Goal: Task Accomplishment & Management: Use online tool/utility

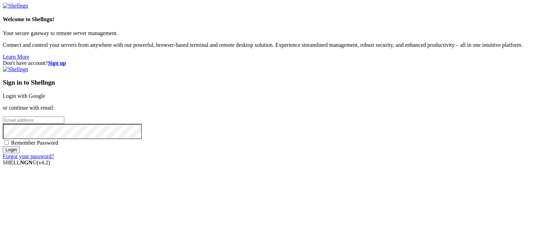
click at [45, 93] on link "Login with Google" at bounding box center [24, 96] width 42 height 6
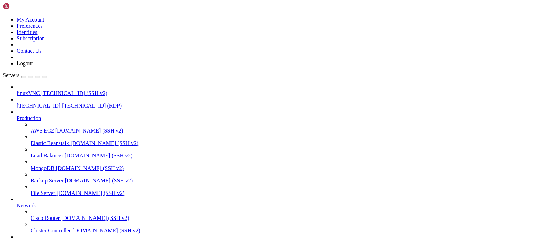
click at [62, 103] on span "[TECHNICAL_ID] (RDP)" at bounding box center [92, 106] width 60 height 6
